Goal: Task Accomplishment & Management: Manage account settings

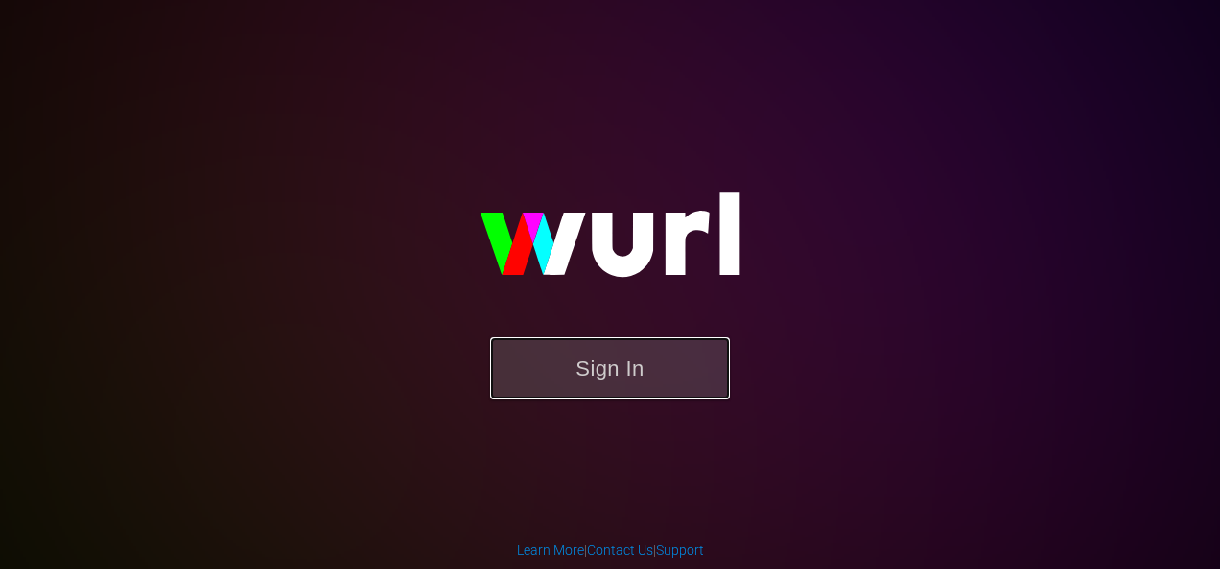
click at [633, 373] on button "Sign In" at bounding box center [610, 368] width 240 height 62
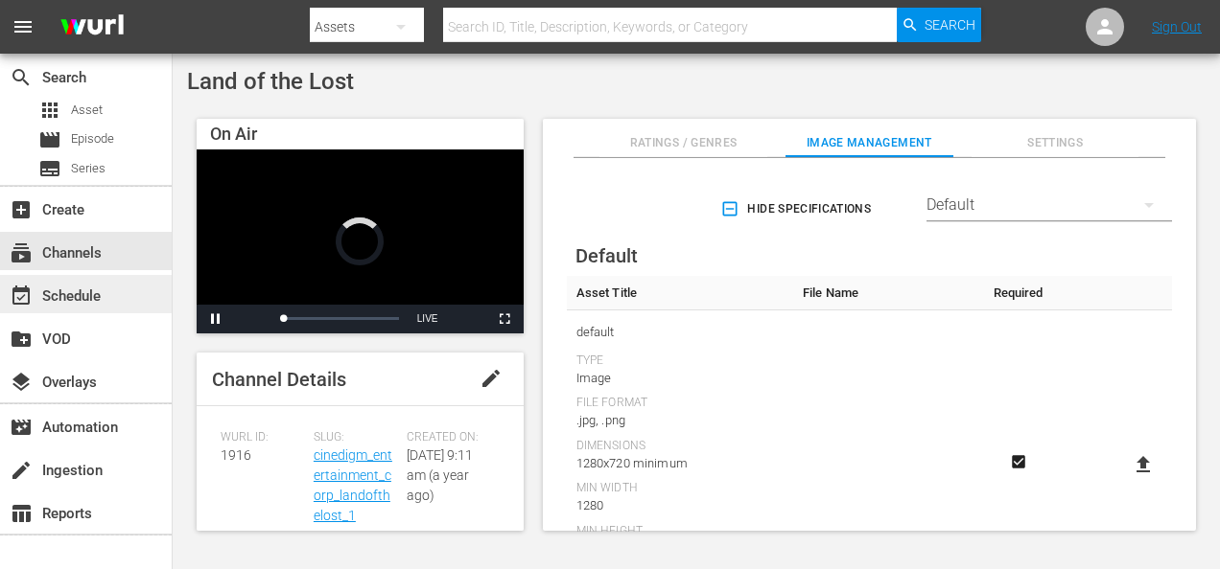
click at [81, 293] on div "event_available Schedule" at bounding box center [53, 293] width 107 height 17
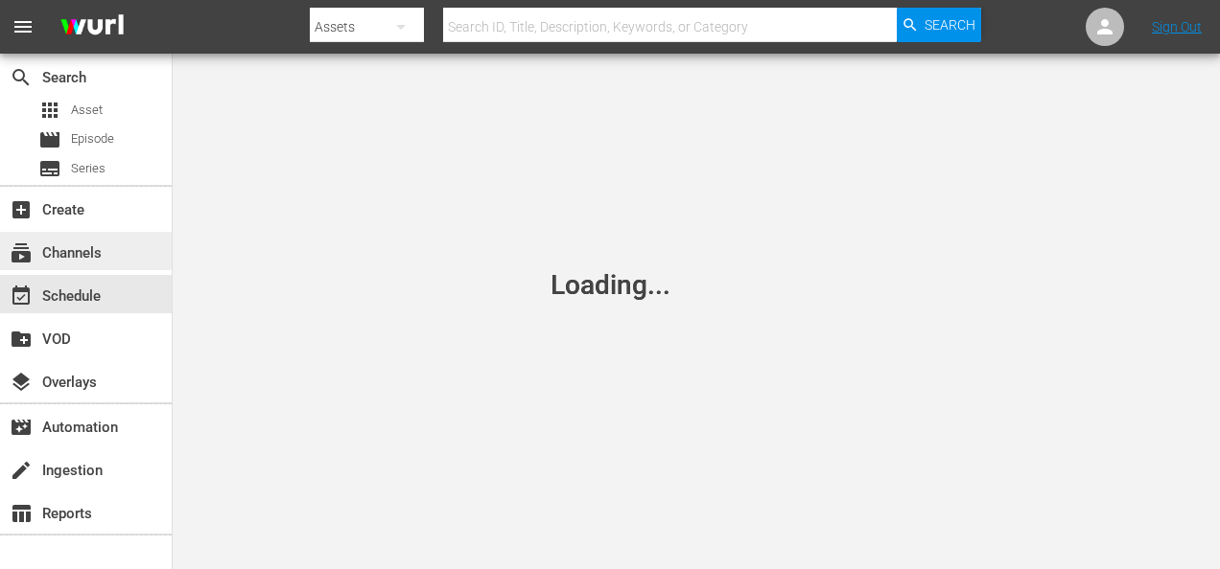
click at [94, 252] on div "subscriptions Channels" at bounding box center [53, 250] width 107 height 17
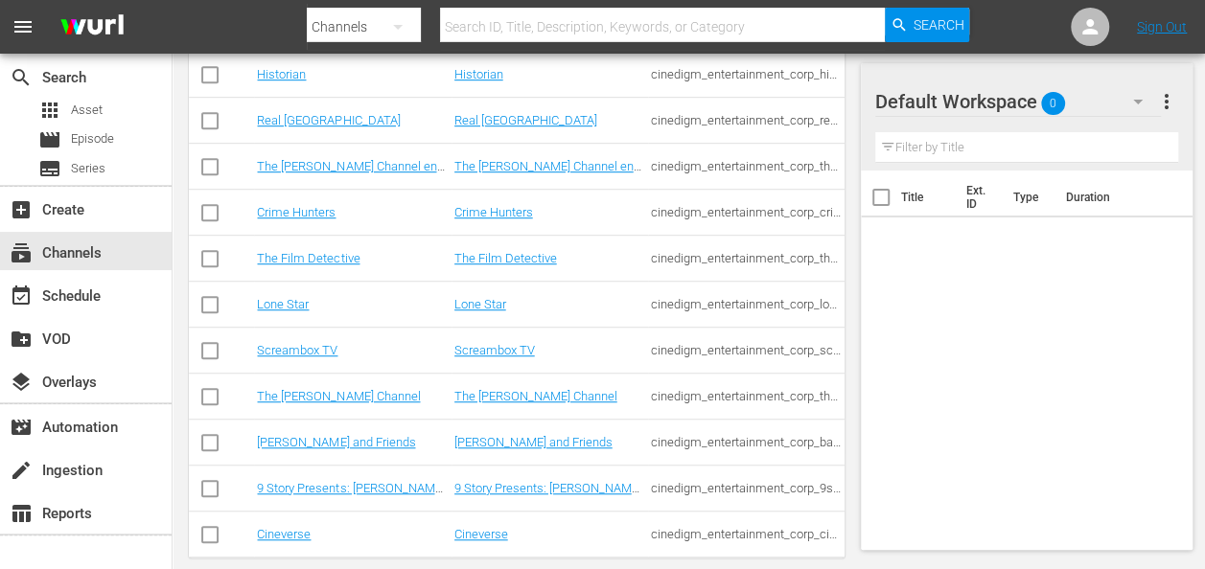
scroll to position [543, 0]
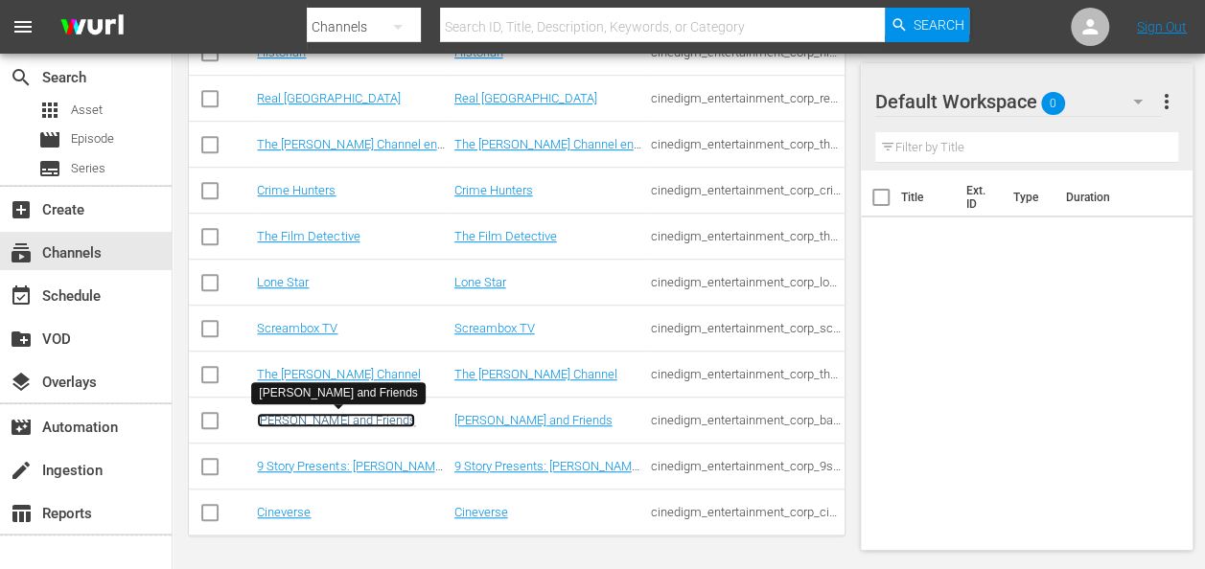
click at [314, 420] on link "Barney and Friends" at bounding box center [336, 420] width 158 height 14
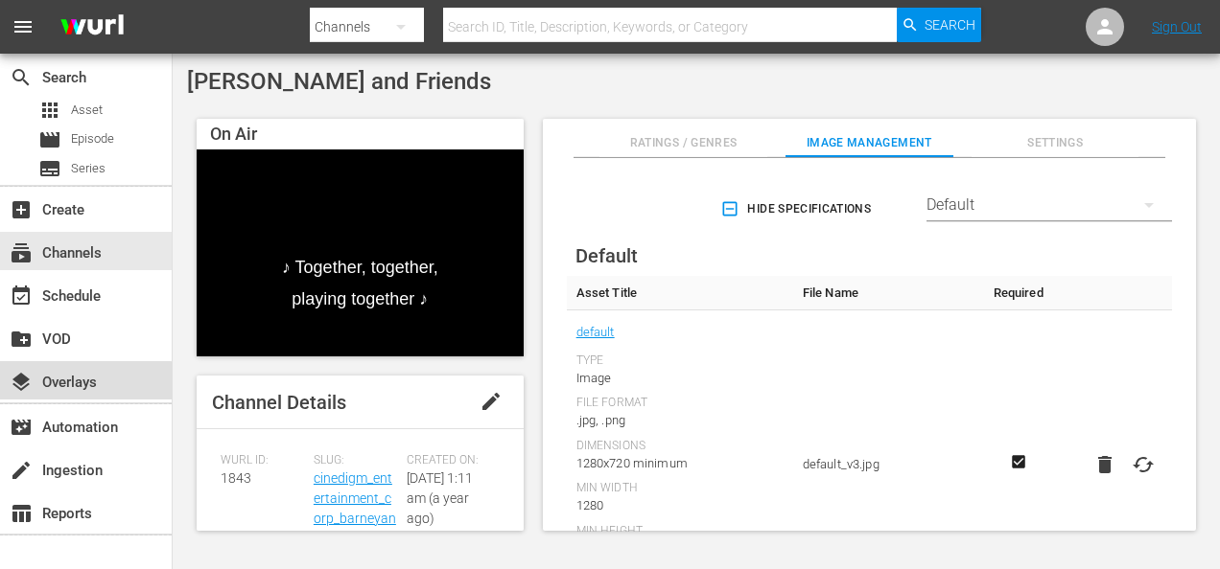
click at [82, 382] on div "layers Overlays" at bounding box center [53, 379] width 107 height 17
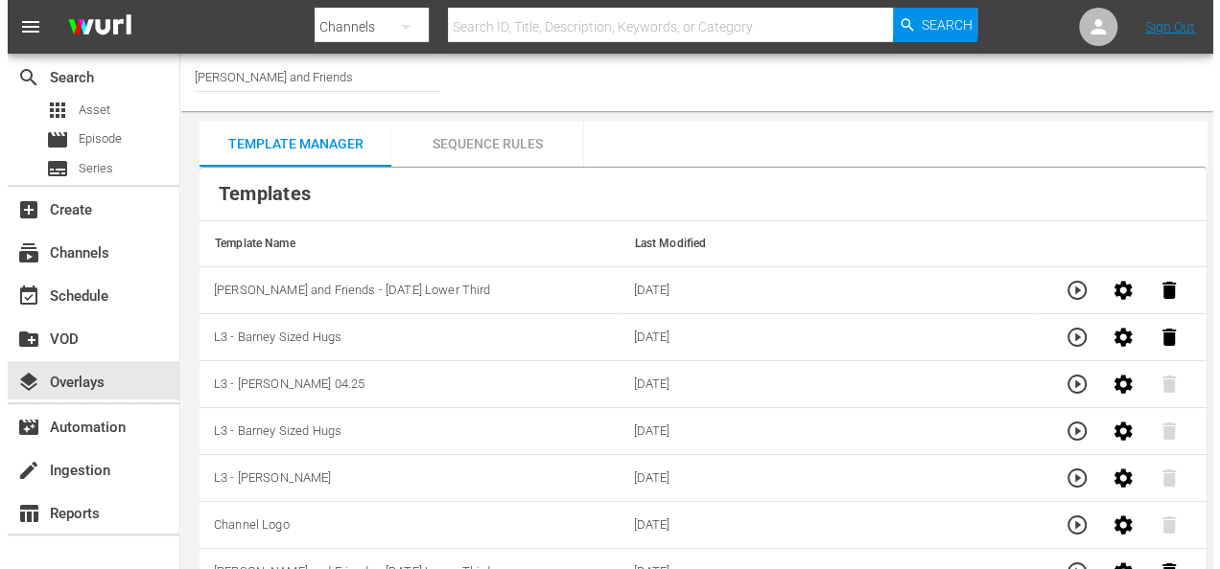
scroll to position [14, 0]
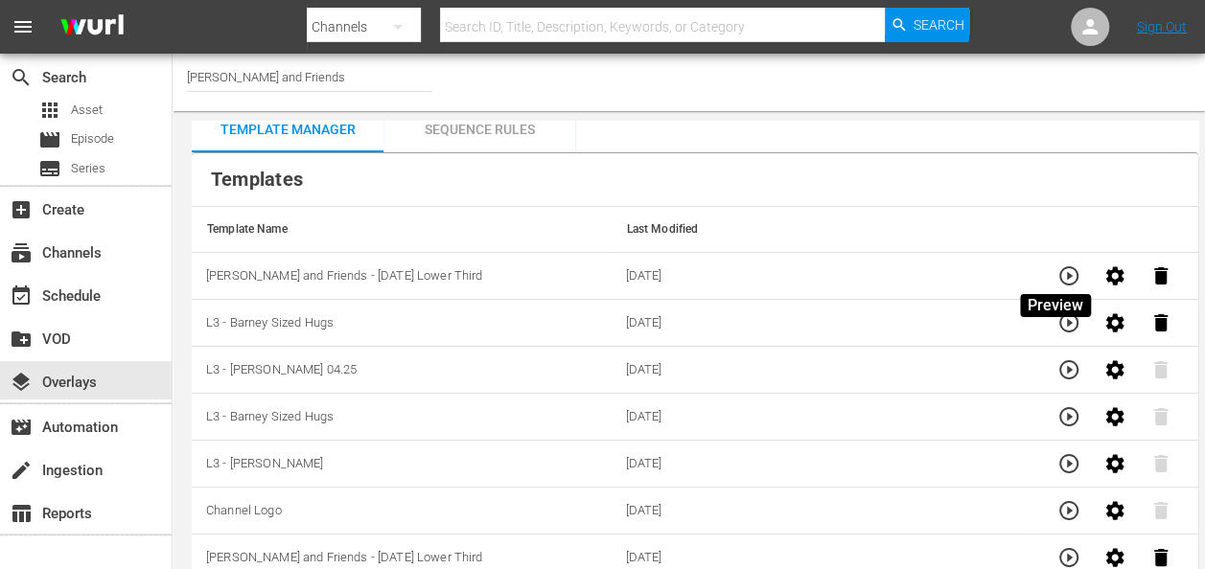
click at [1057, 274] on icon "button" at bounding box center [1068, 276] width 23 height 23
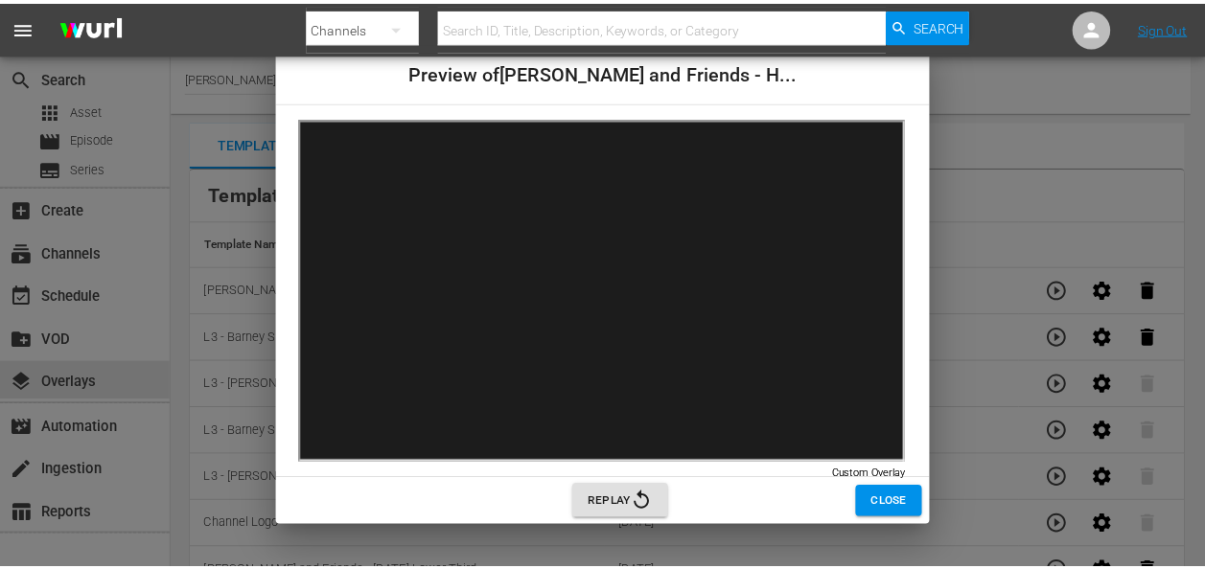
scroll to position [0, 0]
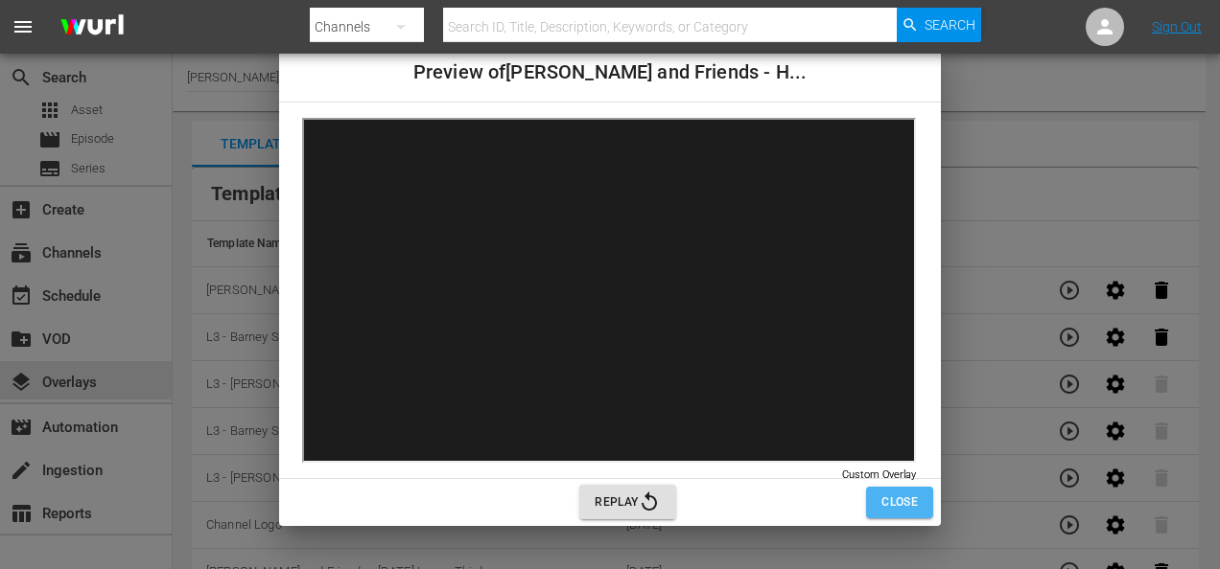
click at [907, 493] on span "Close" at bounding box center [899, 503] width 36 height 20
click at [905, 504] on span "Closing" at bounding box center [893, 503] width 49 height 20
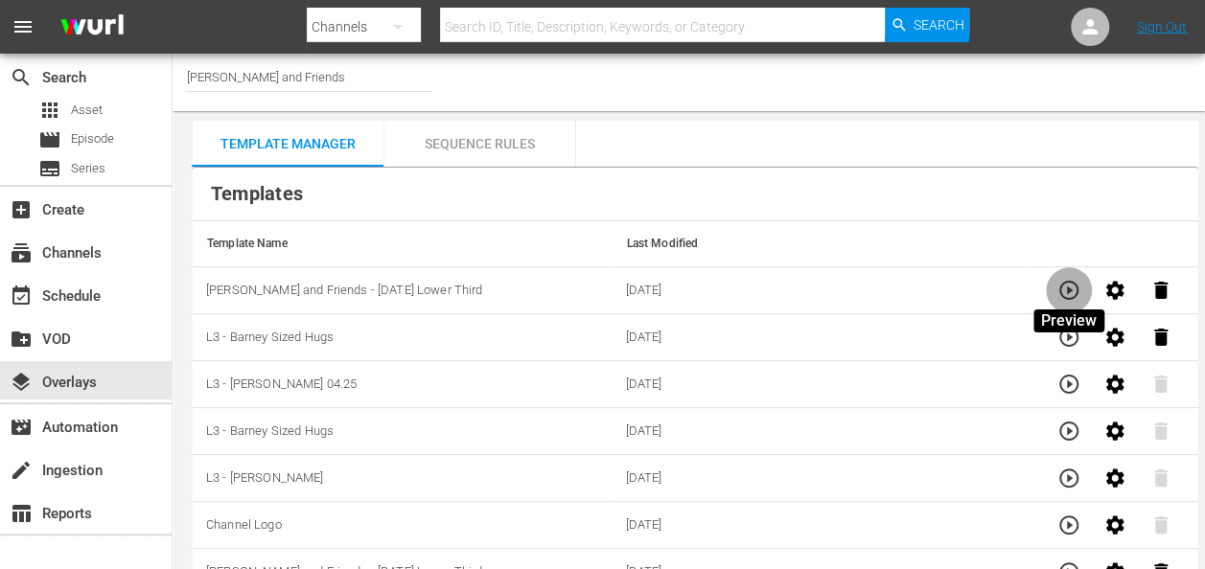
click at [1072, 292] on icon "button" at bounding box center [1068, 290] width 23 height 23
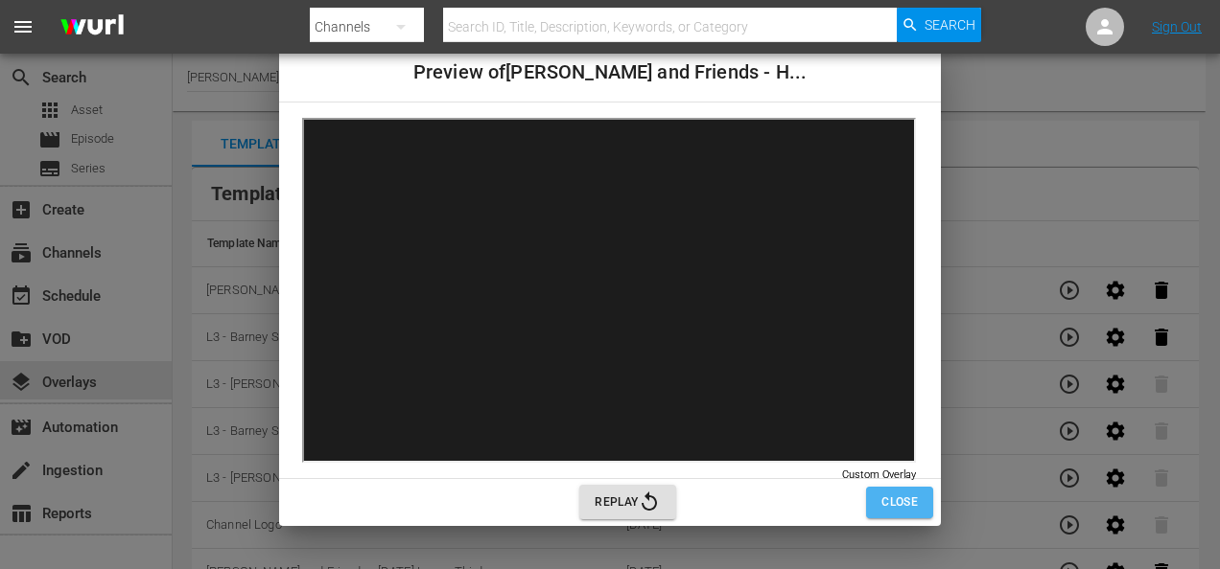
click at [911, 499] on span "Close" at bounding box center [899, 503] width 36 height 20
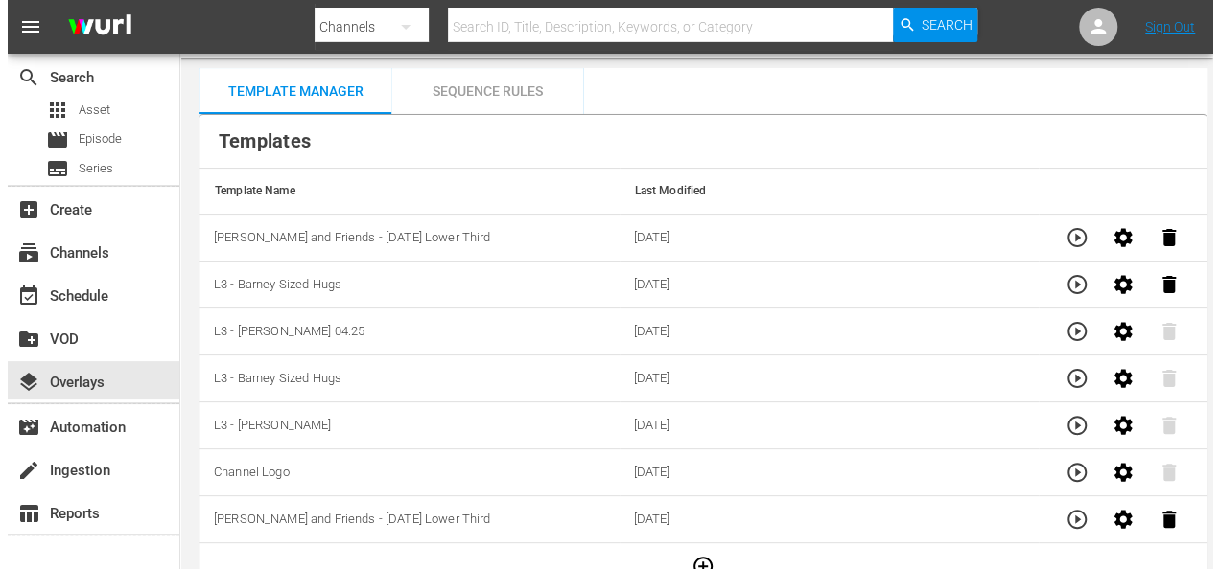
scroll to position [80, 0]
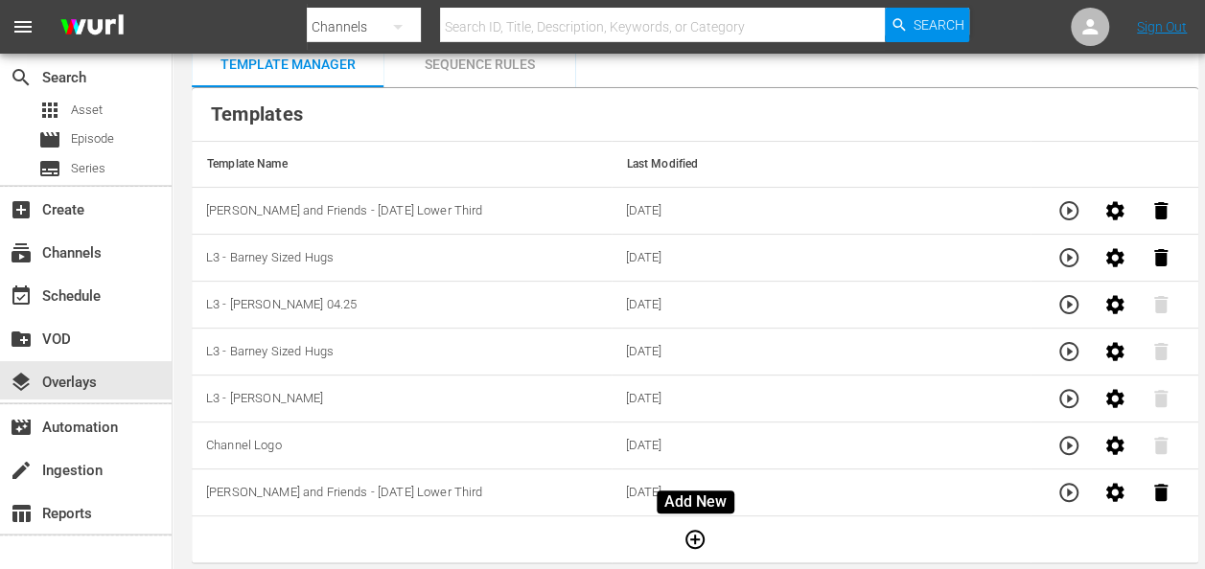
click at [695, 533] on icon "button" at bounding box center [694, 539] width 19 height 19
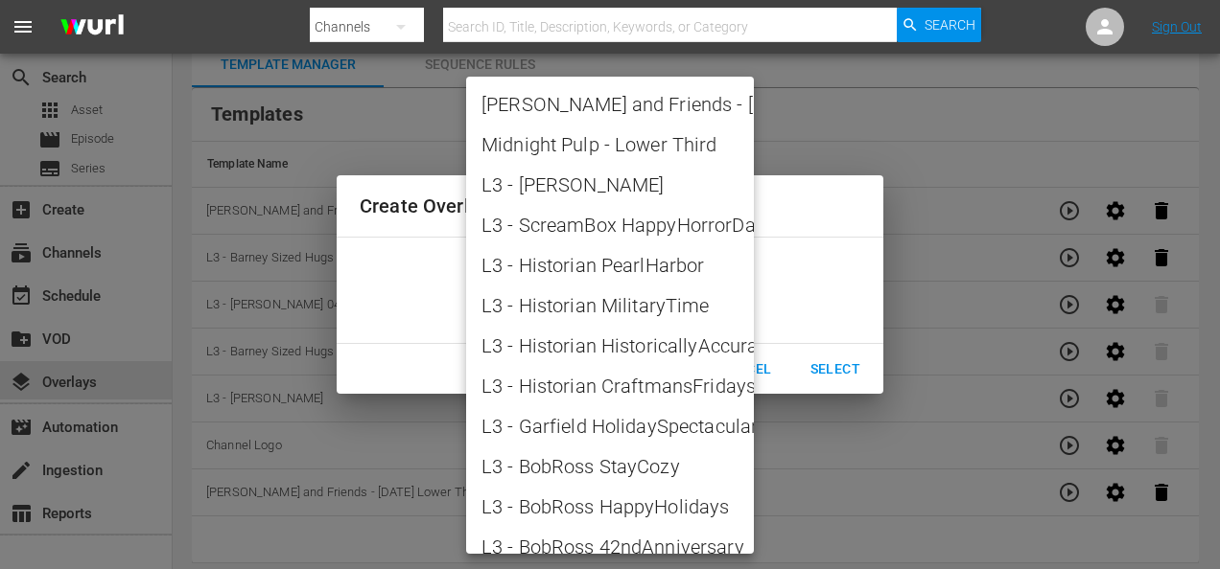
click at [741, 300] on body "menu Search By Channels Search ID, Title, Description, Keywords, or Category Se…" at bounding box center [610, 204] width 1220 height 569
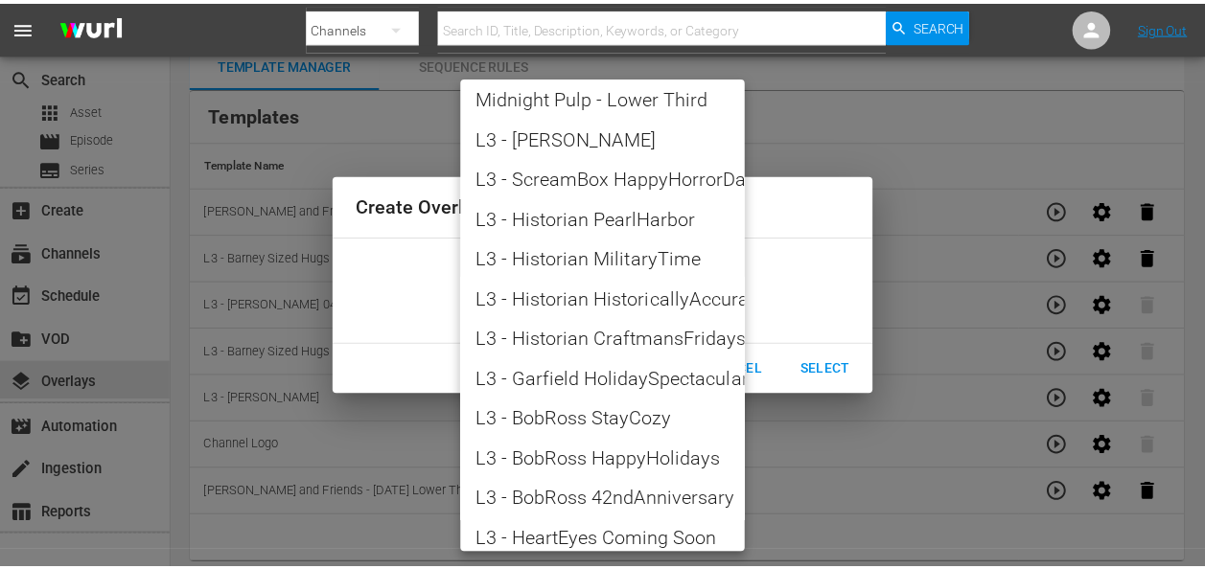
scroll to position [0, 0]
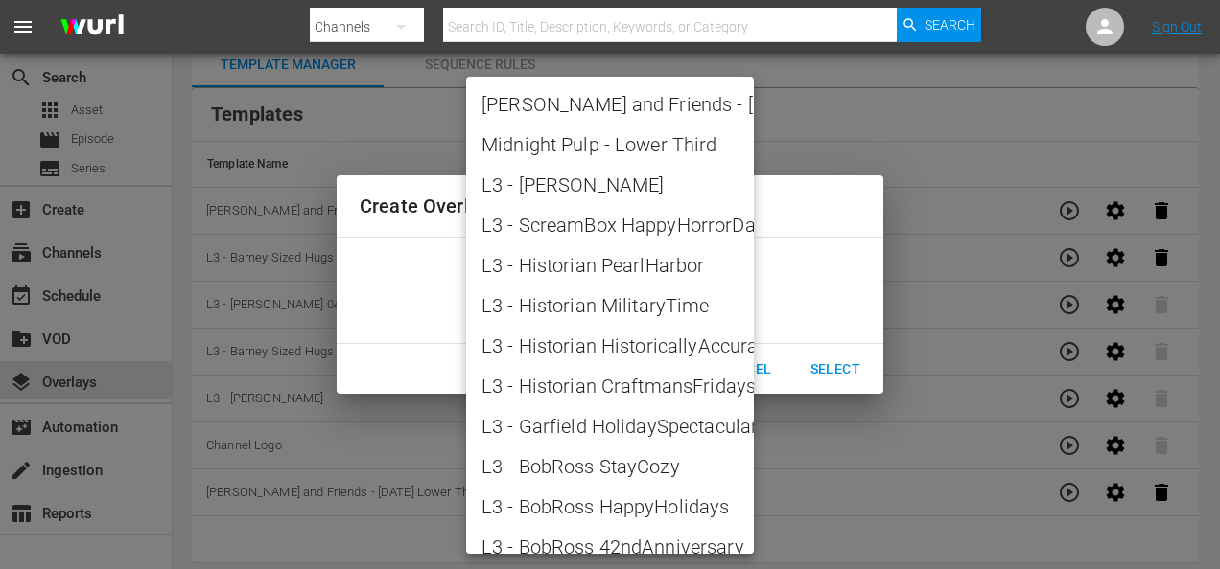
click at [801, 270] on div at bounding box center [610, 284] width 1220 height 569
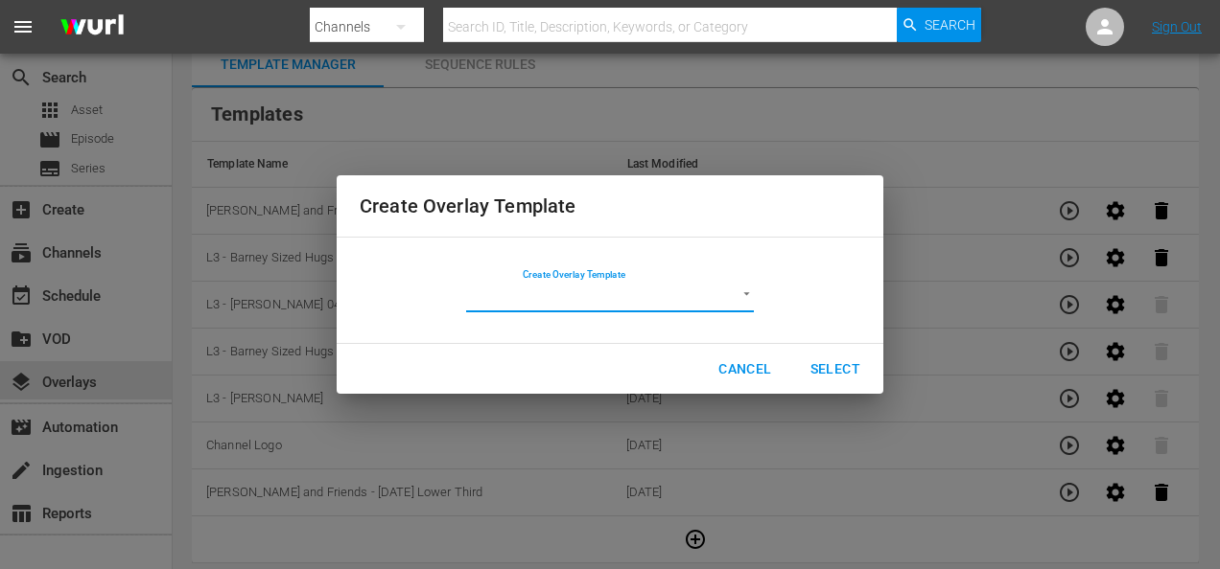
click at [755, 366] on span "Cancel" at bounding box center [744, 370] width 53 height 24
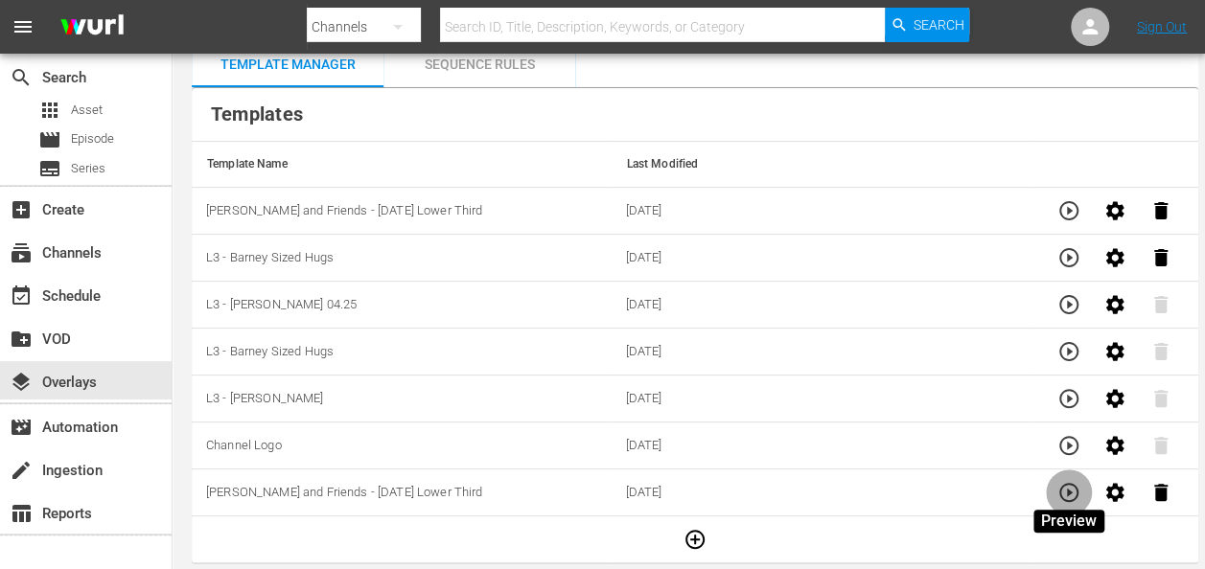
click at [1066, 491] on icon "button" at bounding box center [1068, 492] width 23 height 23
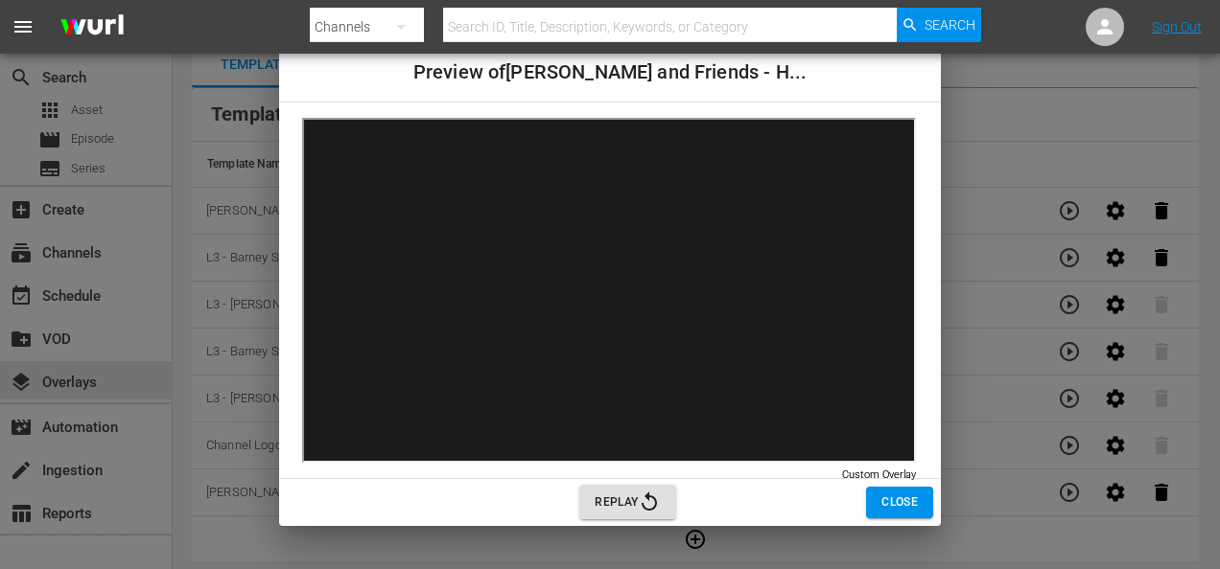
click at [905, 500] on span "Close" at bounding box center [899, 503] width 36 height 20
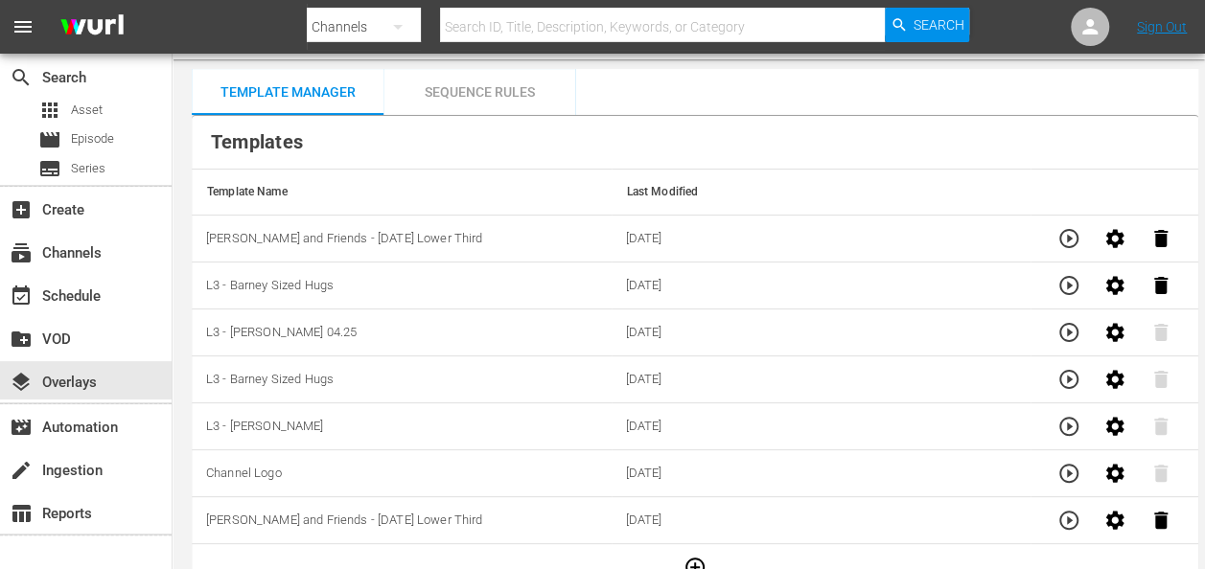
scroll to position [80, 0]
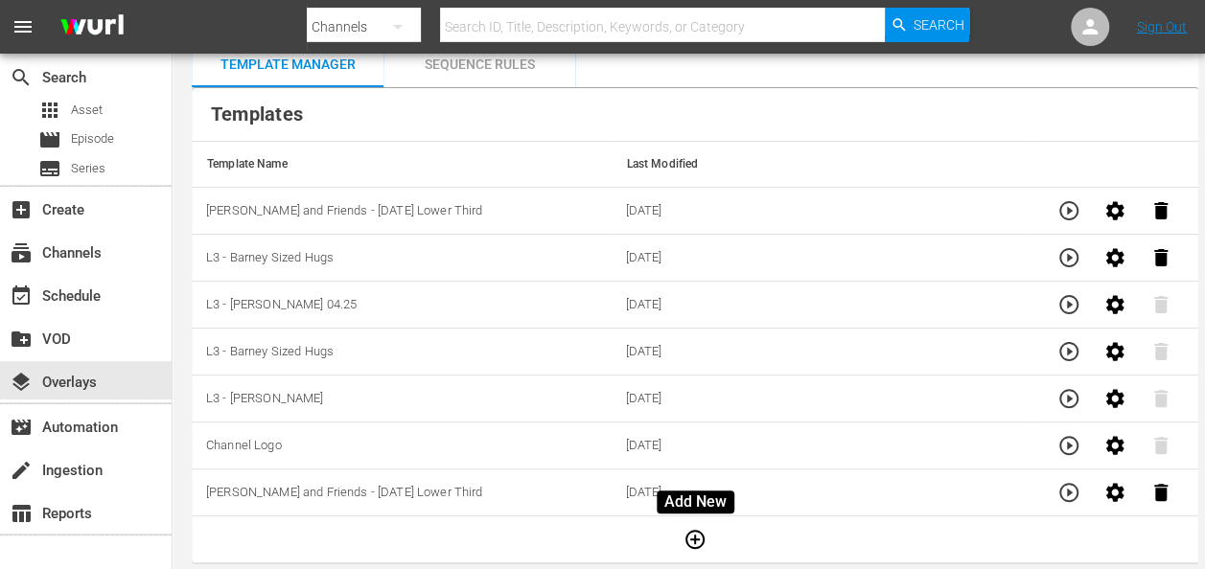
click at [701, 535] on icon "button" at bounding box center [695, 539] width 23 height 23
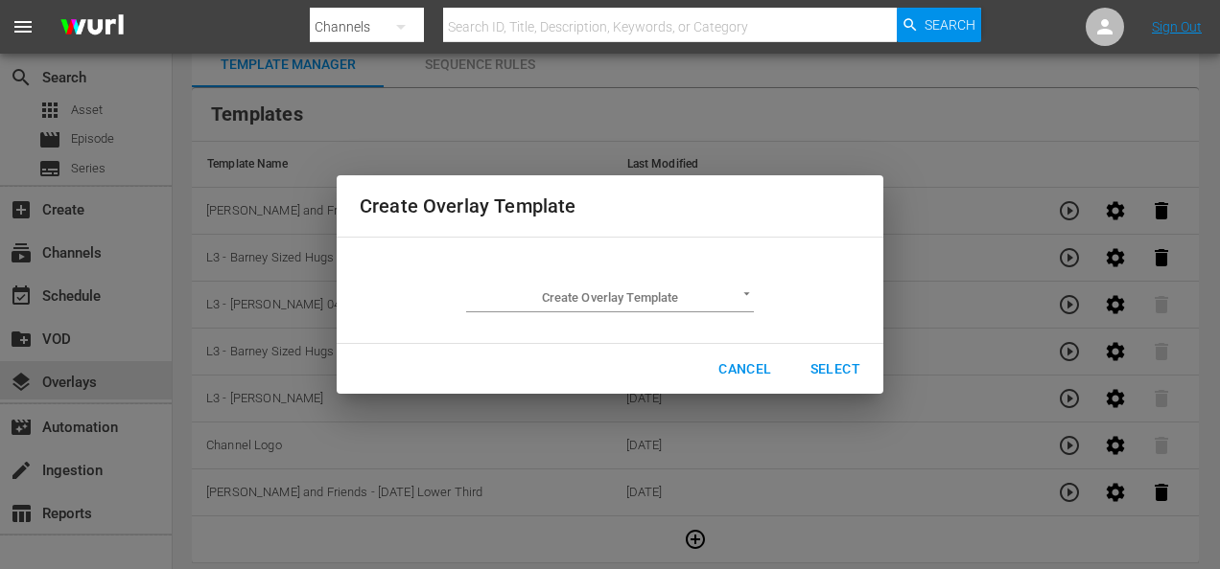
click at [837, 360] on div "Cancel Select" at bounding box center [610, 369] width 546 height 51
click at [840, 365] on div "Cancel Select" at bounding box center [610, 369] width 546 height 51
click at [847, 369] on div "Cancel Select" at bounding box center [610, 369] width 546 height 51
click at [844, 361] on div "Cancel Select" at bounding box center [610, 369] width 546 height 51
click at [740, 368] on span "Cancel" at bounding box center [744, 370] width 53 height 24
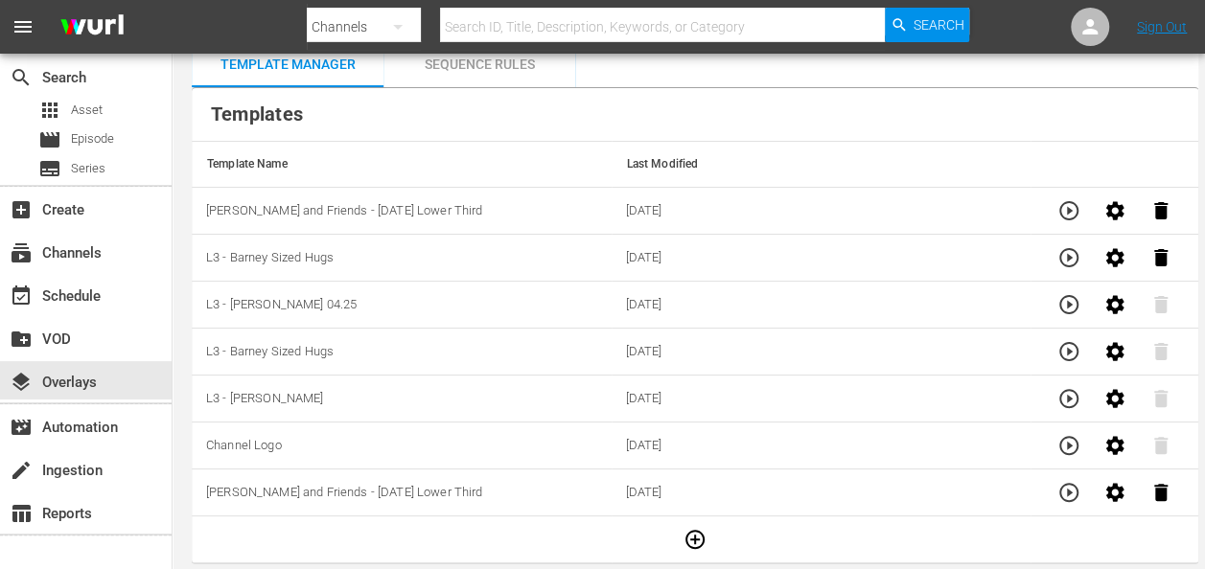
click at [467, 70] on div "Sequence Rules" at bounding box center [479, 64] width 192 height 46
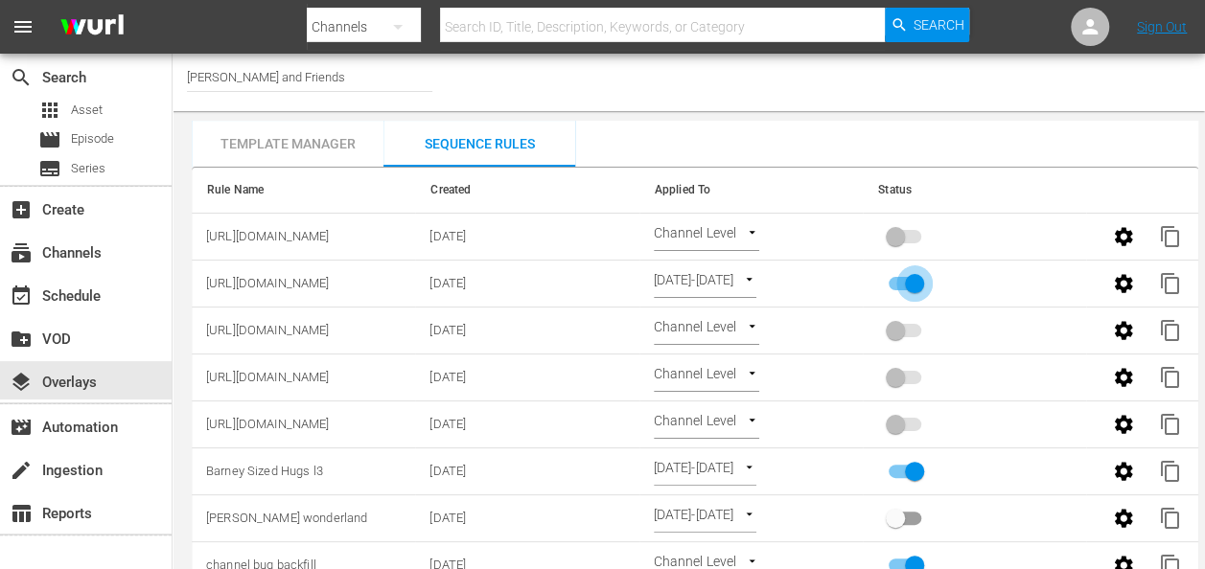
click at [898, 285] on input "primary checkbox" at bounding box center [914, 287] width 109 height 36
checkbox input "false"
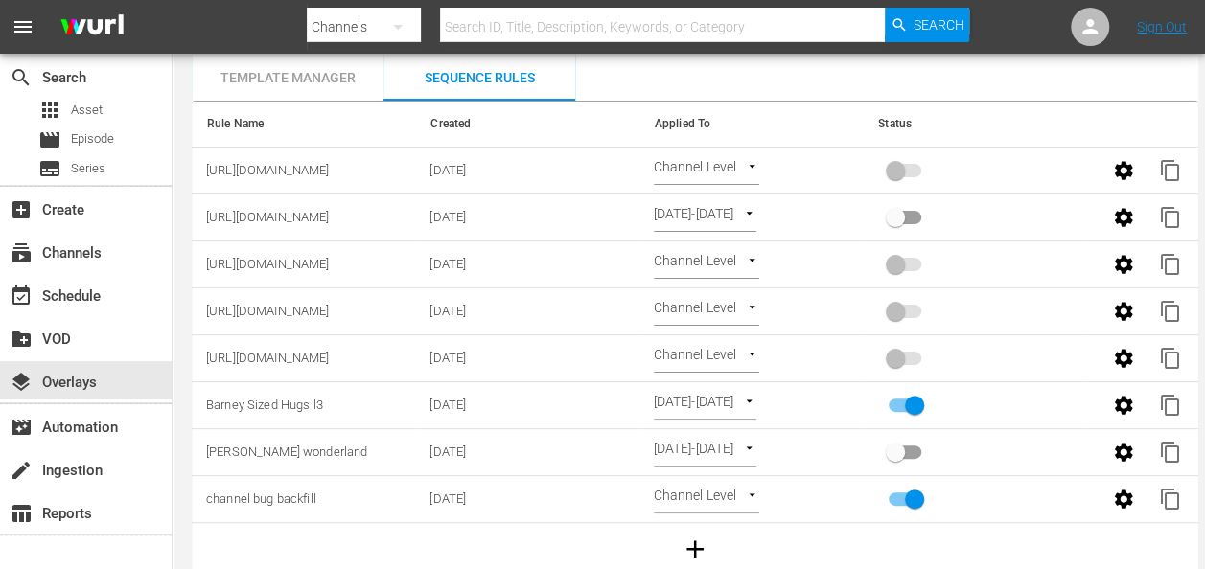
scroll to position [94, 0]
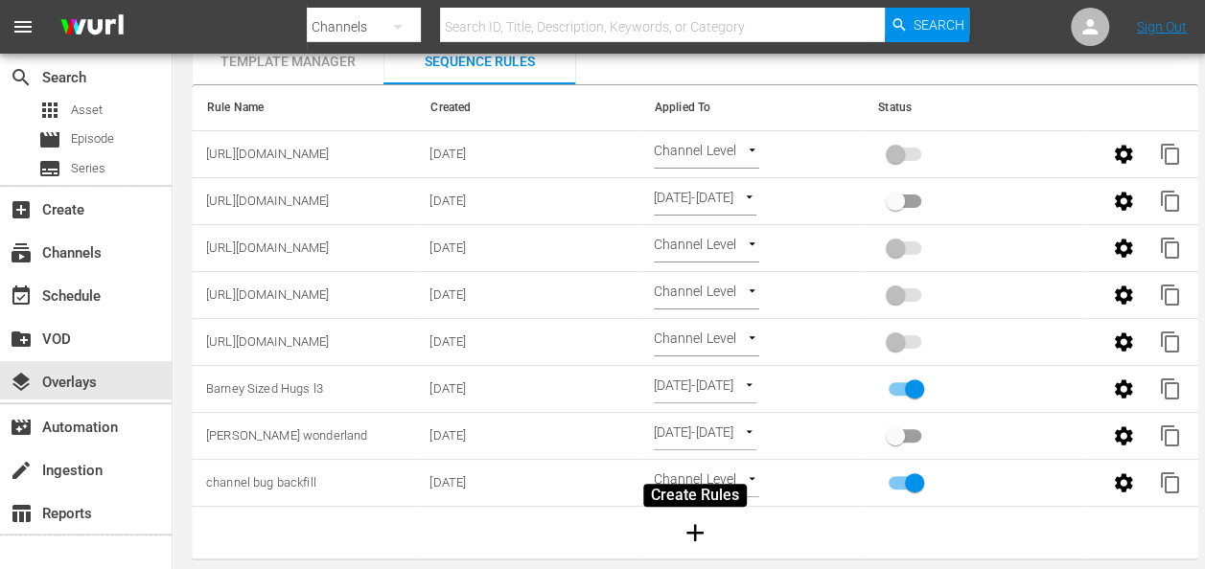
click at [699, 522] on icon "button" at bounding box center [695, 533] width 29 height 29
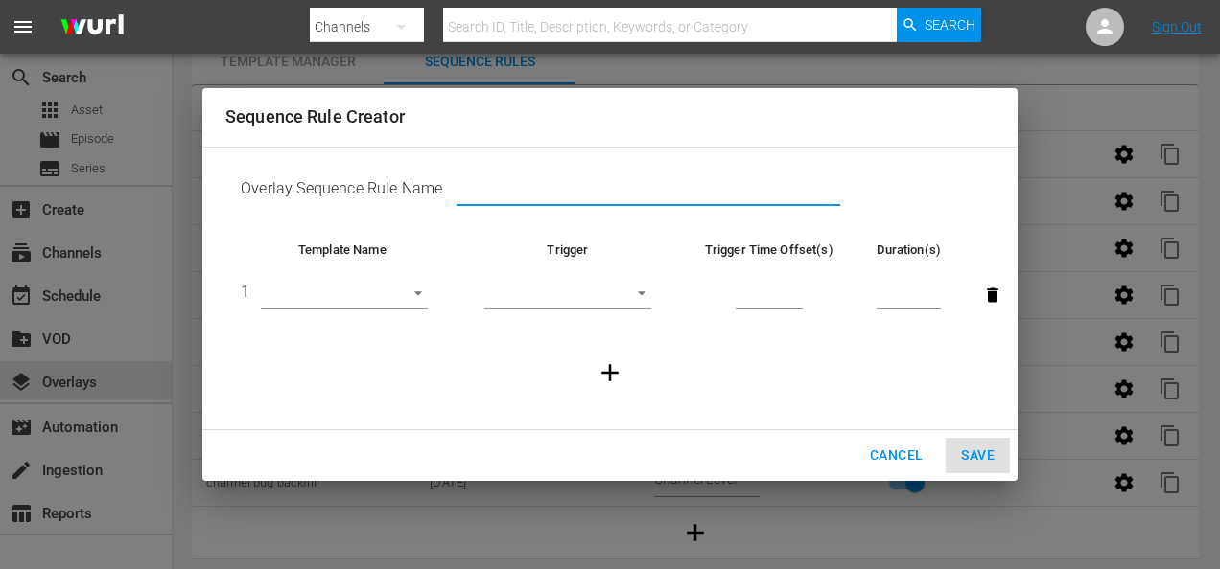
click at [496, 194] on input "text" at bounding box center [647, 192] width 383 height 29
click at [415, 297] on body "menu Search By Channels Search ID, Title, Description, Keywords, or Category Se…" at bounding box center [610, 202] width 1220 height 569
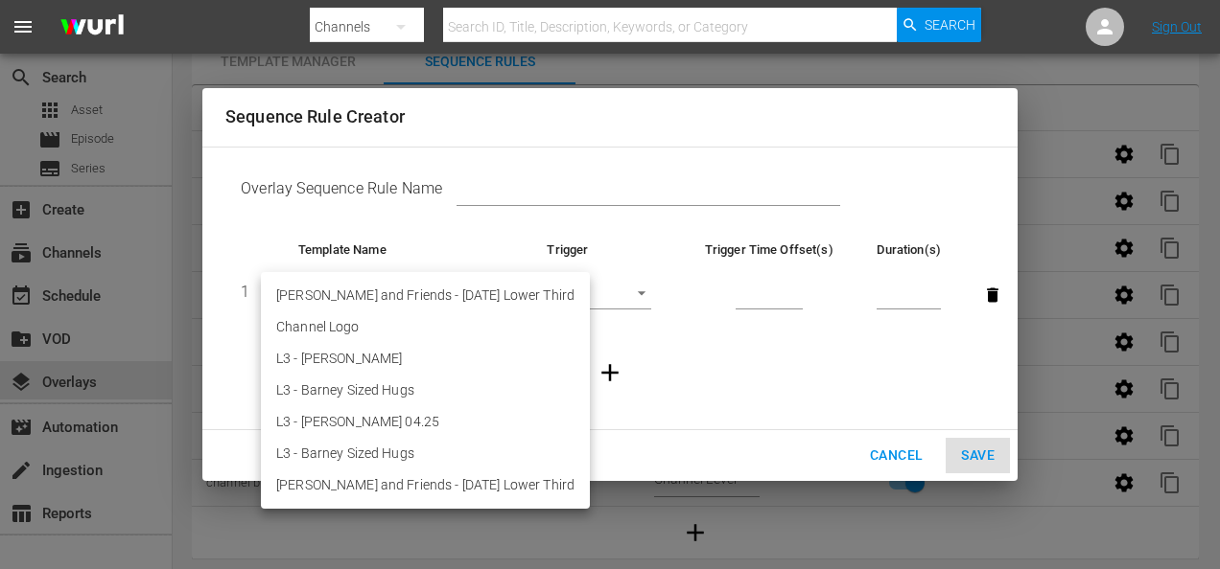
click at [585, 290] on div at bounding box center [610, 284] width 1220 height 569
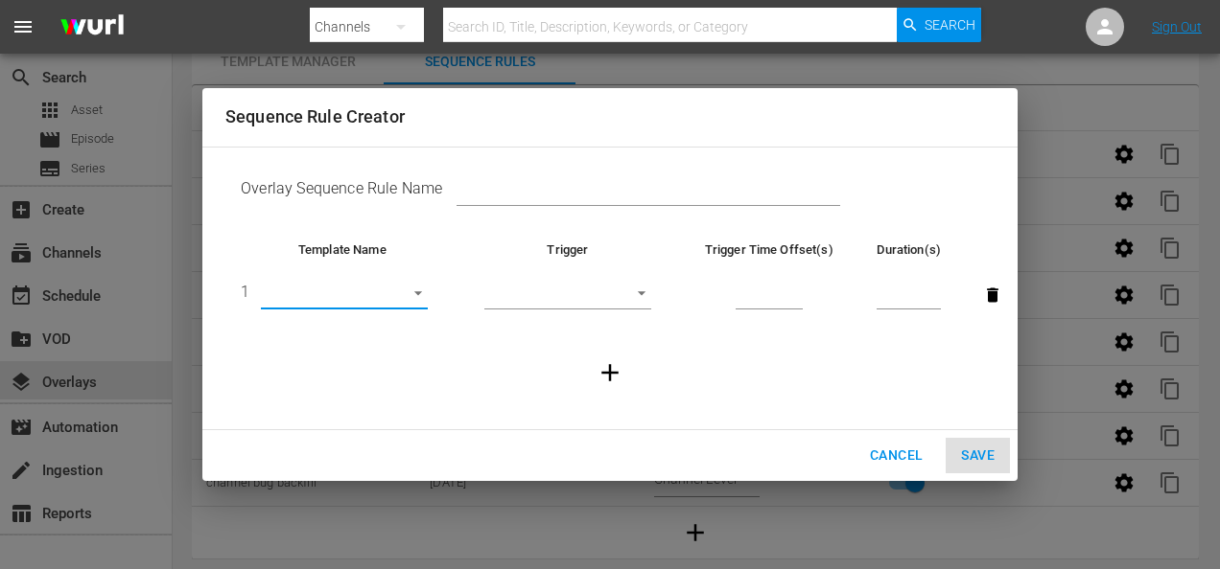
click at [639, 297] on body "menu Search By Channels Search ID, Title, Description, Keywords, or Category Se…" at bounding box center [610, 202] width 1220 height 569
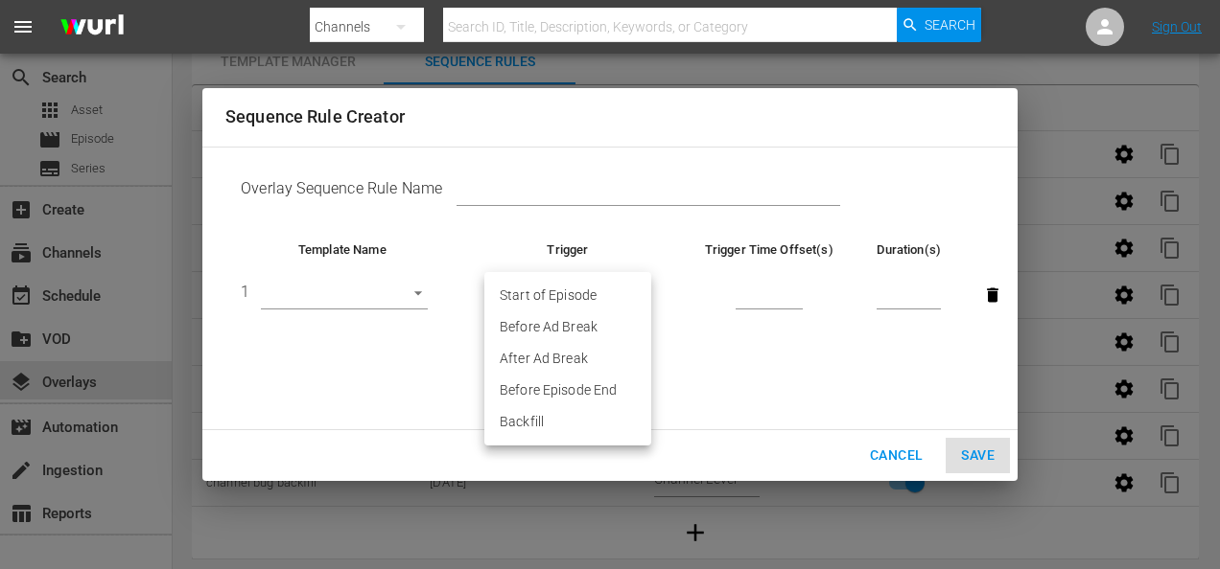
click at [767, 290] on div at bounding box center [610, 284] width 1220 height 569
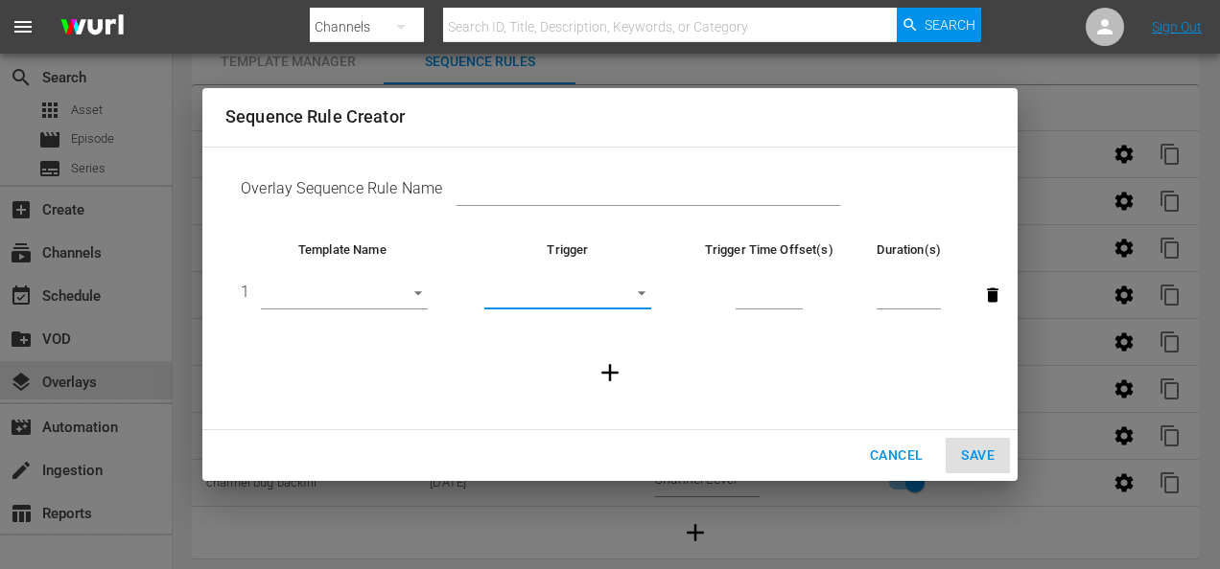
click at [895, 296] on input "number" at bounding box center [908, 296] width 64 height 29
click at [892, 453] on span "Cancel" at bounding box center [896, 456] width 53 height 24
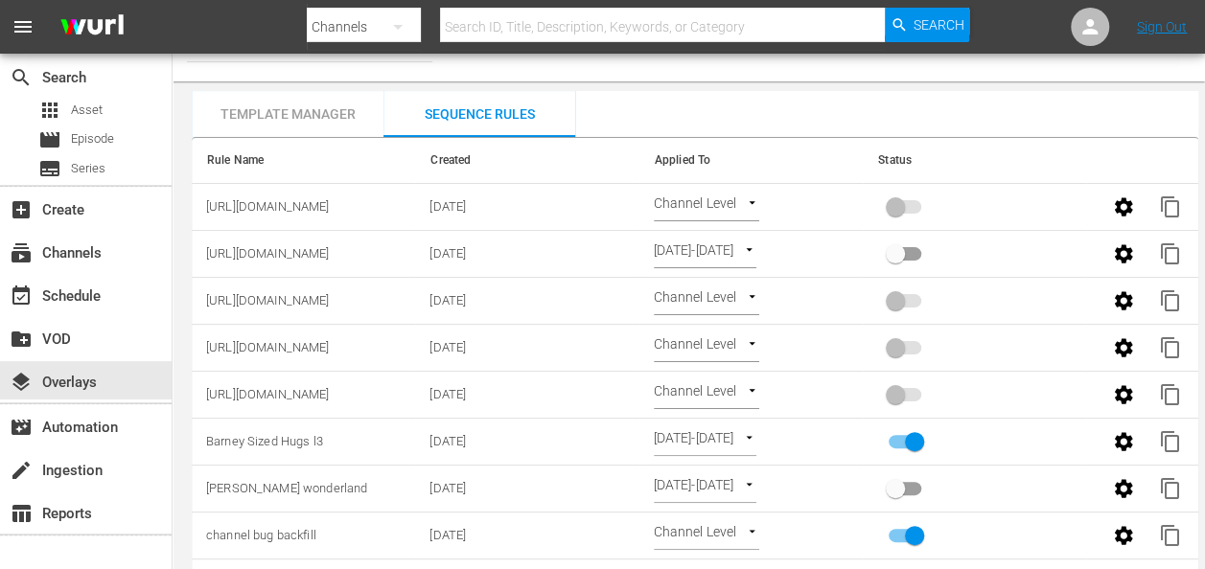
scroll to position [0, 0]
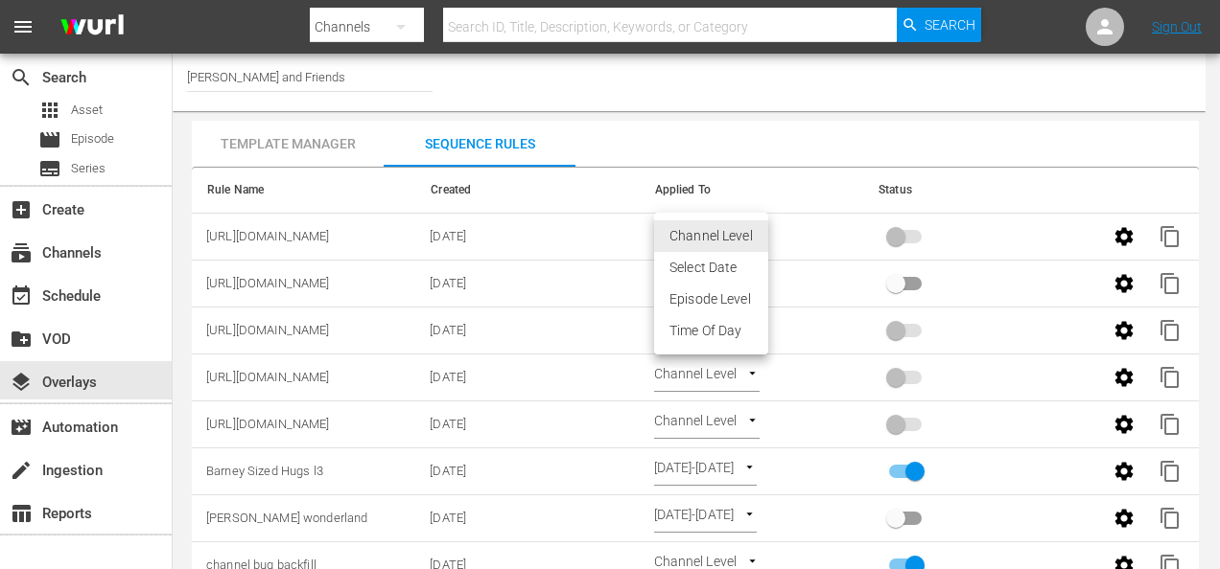
click at [751, 234] on body "menu Search By Channels Search ID, Title, Description, Keywords, or Category Se…" at bounding box center [610, 284] width 1220 height 569
click at [589, 244] on div at bounding box center [610, 284] width 1220 height 569
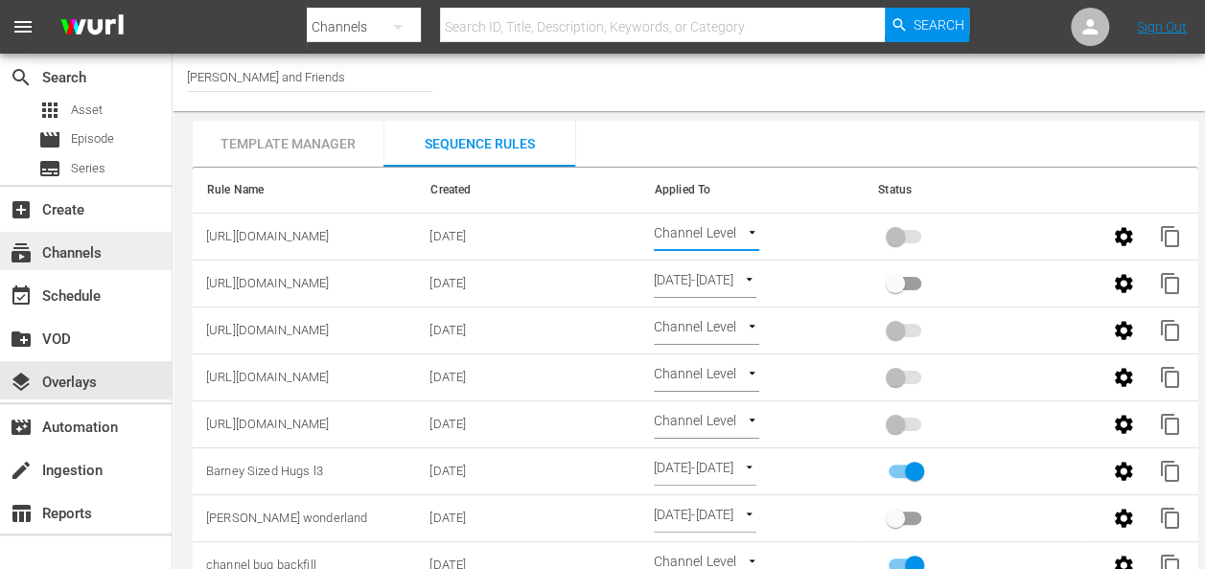
click at [86, 258] on div "subscriptions Channels" at bounding box center [53, 250] width 107 height 17
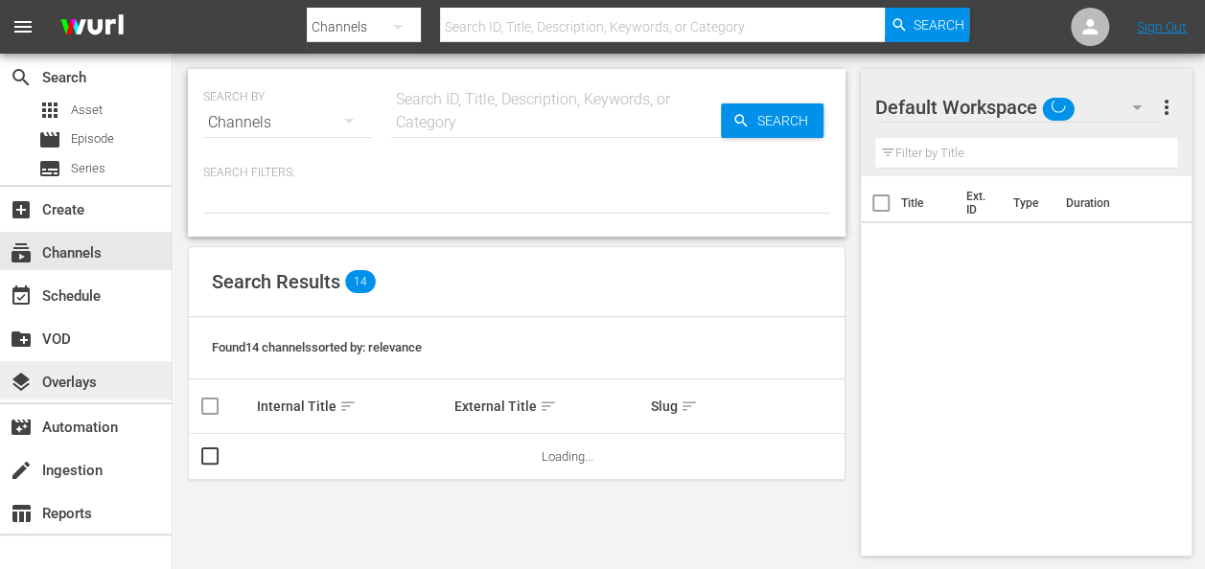
click at [84, 383] on div "layers Overlays" at bounding box center [53, 379] width 107 height 17
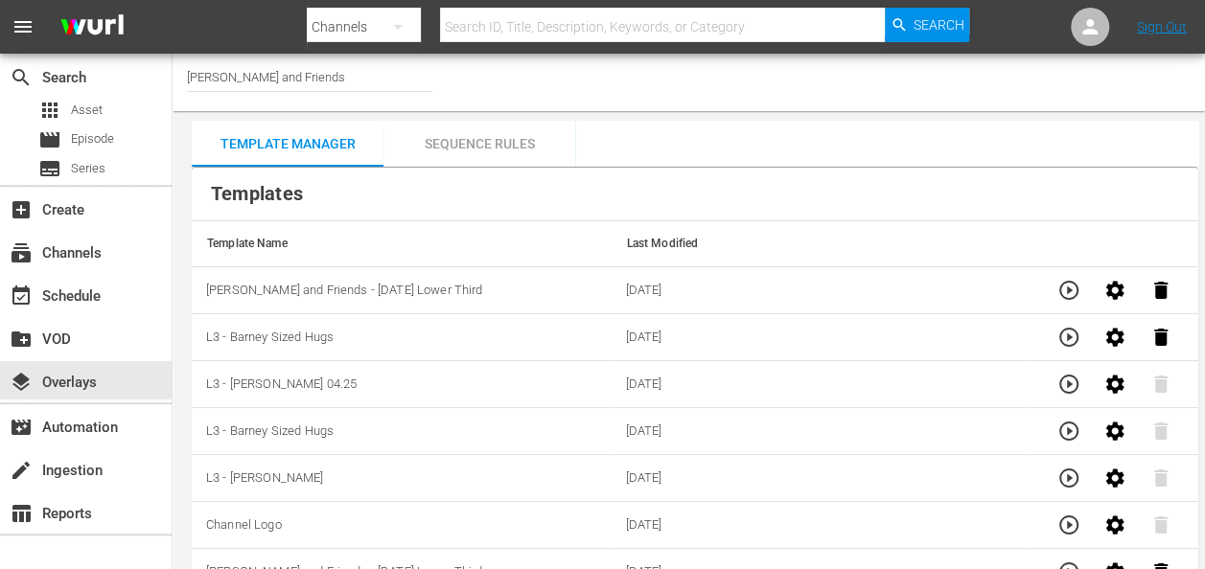
click at [476, 149] on div "Sequence Rules" at bounding box center [479, 144] width 192 height 46
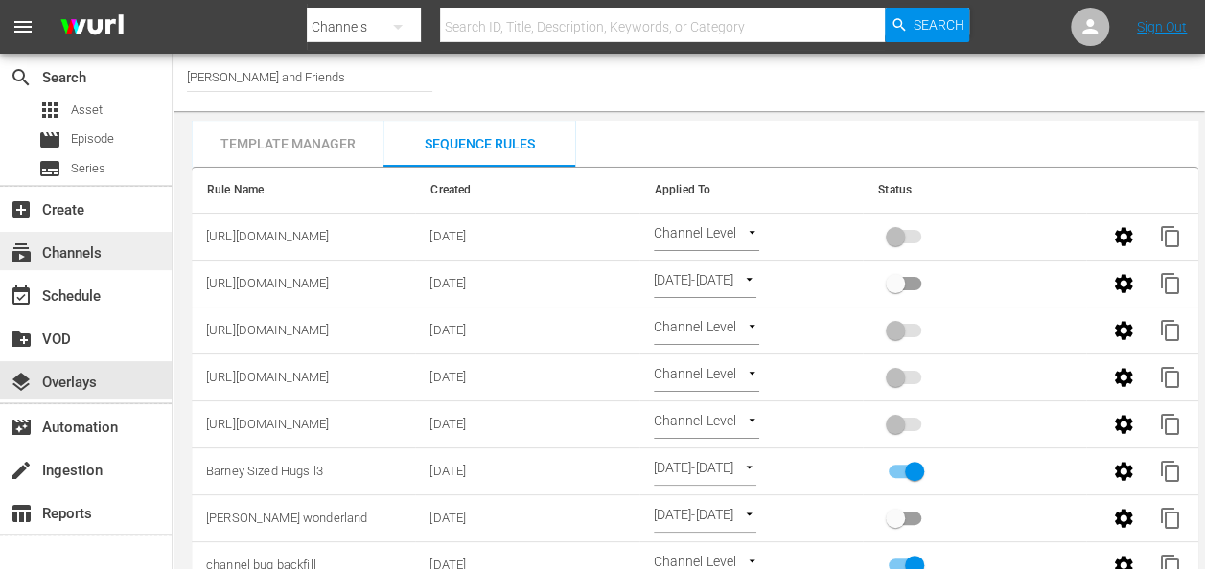
click at [98, 253] on div "subscriptions Channels" at bounding box center [53, 250] width 107 height 17
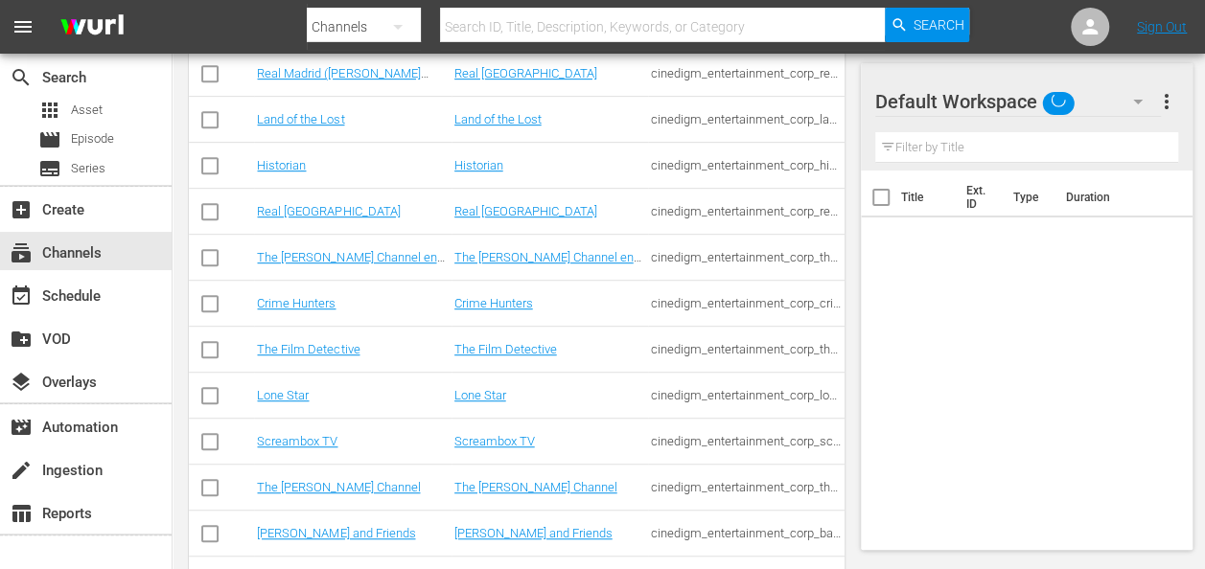
scroll to position [543, 0]
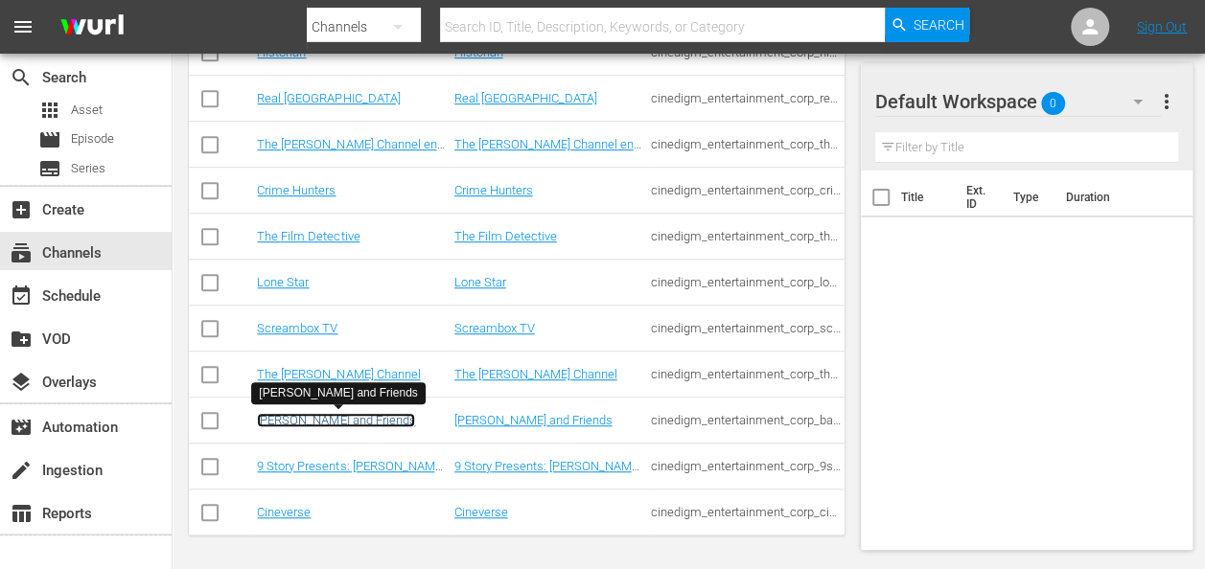
click at [314, 419] on link "Barney and Friends" at bounding box center [336, 420] width 158 height 14
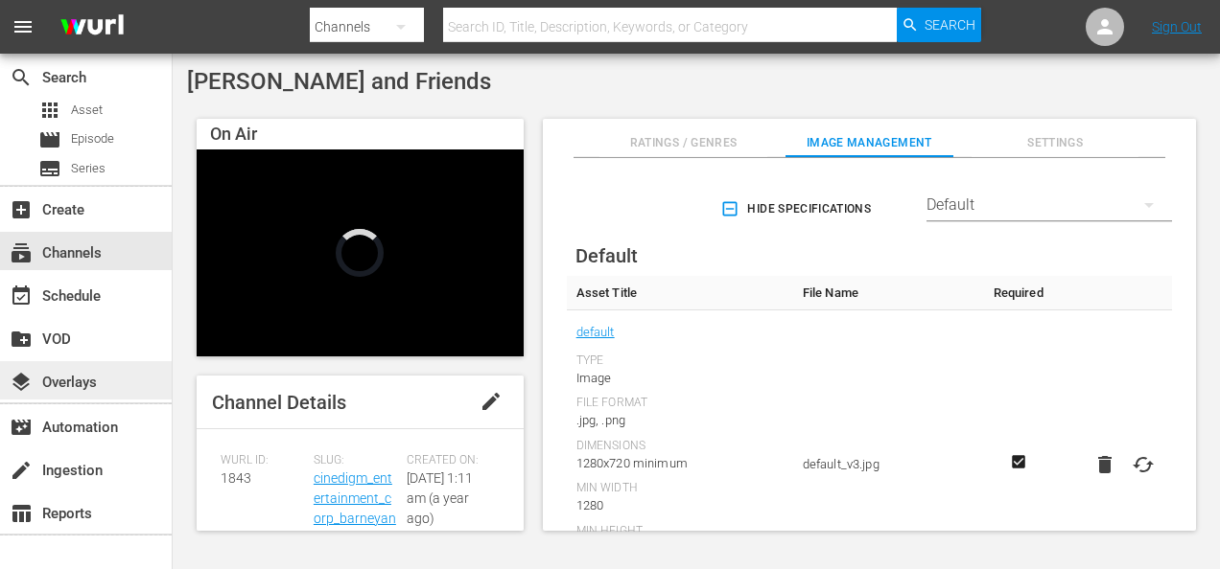
click at [69, 381] on div "layers Overlays" at bounding box center [53, 379] width 107 height 17
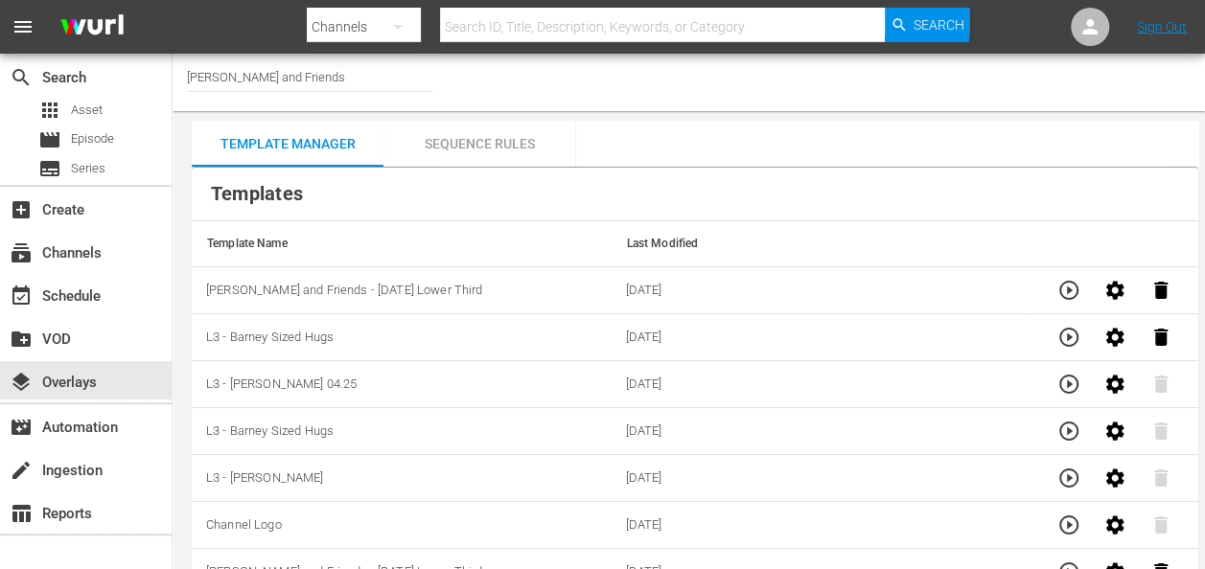
click at [478, 150] on div "Sequence Rules" at bounding box center [479, 144] width 192 height 46
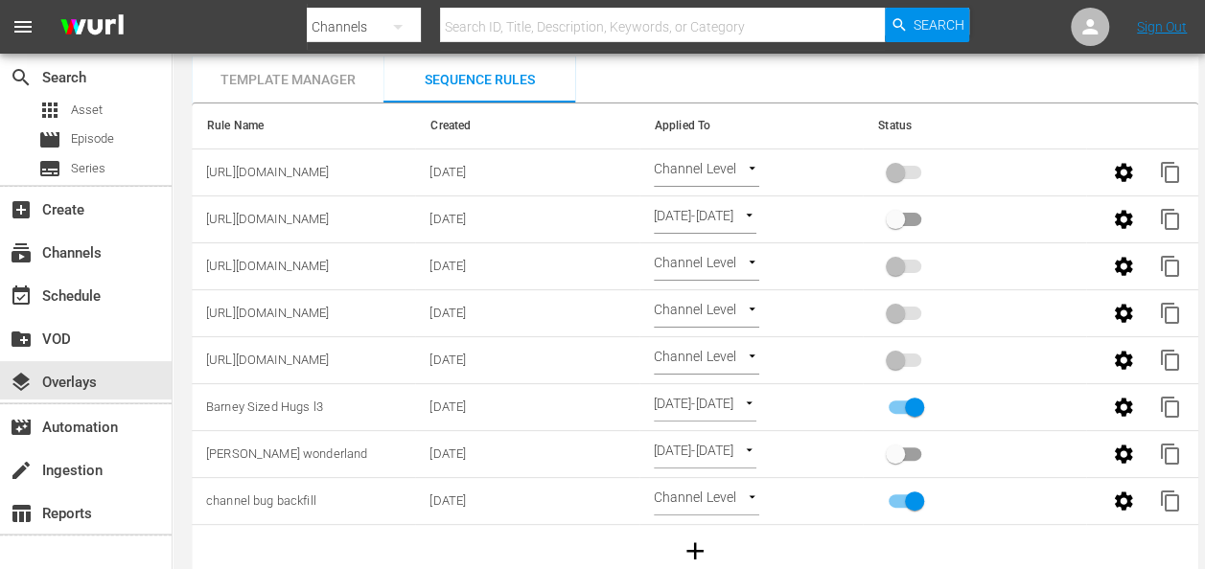
scroll to position [94, 0]
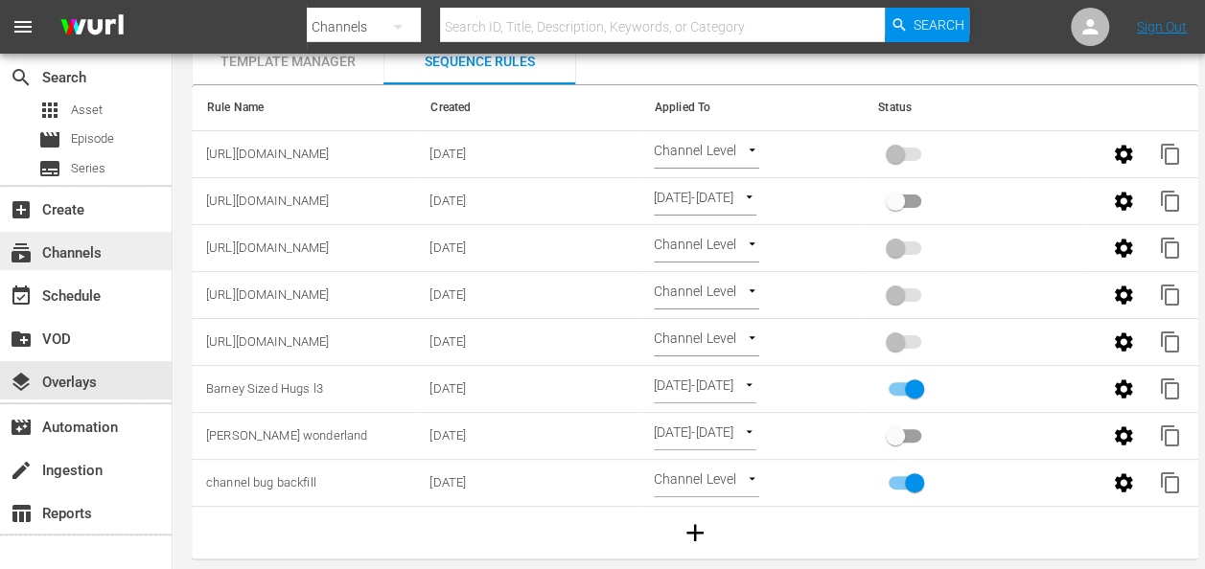
click at [90, 266] on div "subscriptions Channels" at bounding box center [86, 251] width 172 height 38
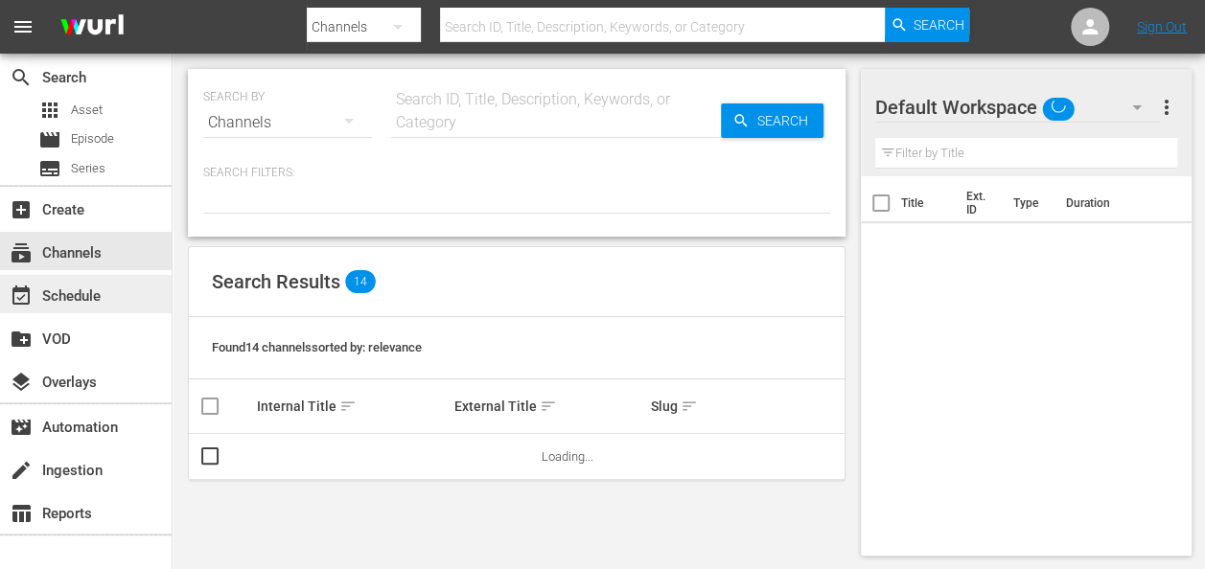
click at [107, 291] on div "event_available Schedule" at bounding box center [86, 294] width 172 height 38
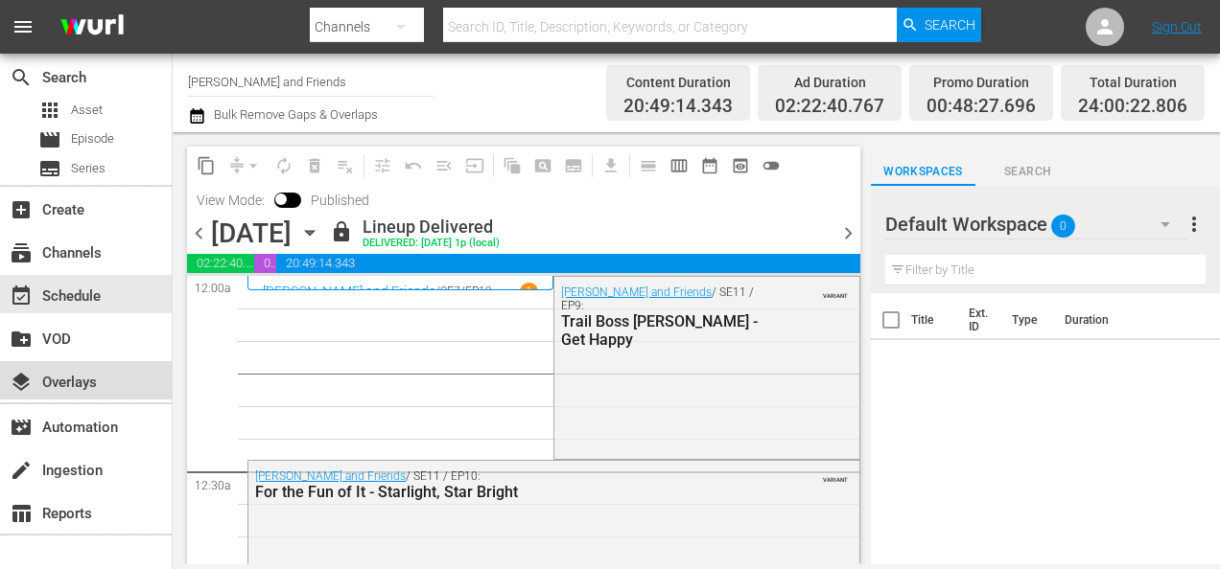
click at [115, 384] on div "layers Overlays" at bounding box center [86, 380] width 172 height 38
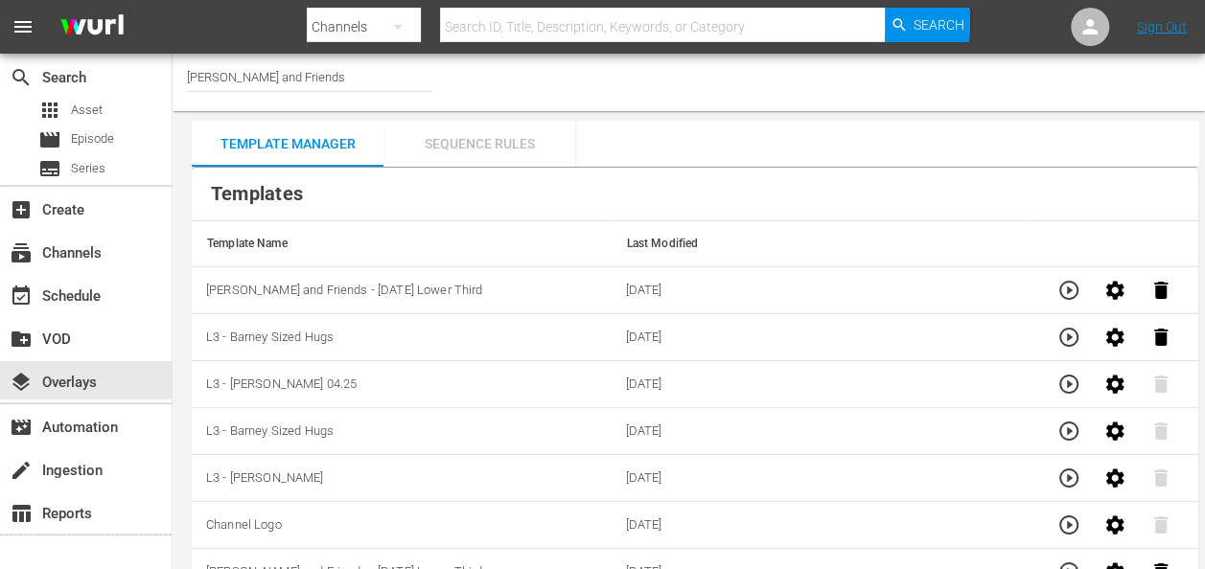
click at [498, 144] on div "Sequence Rules" at bounding box center [479, 144] width 192 height 46
